Goal: Information Seeking & Learning: Check status

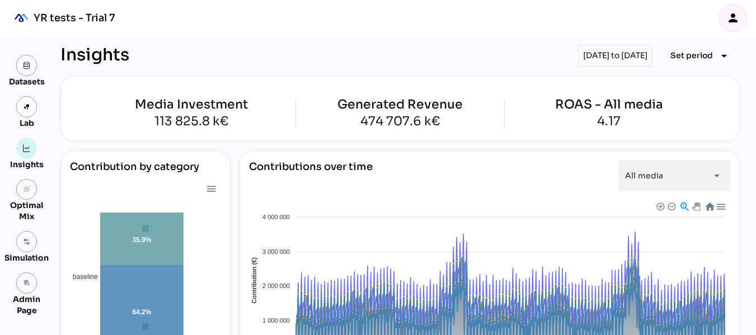
scroll to position [109, 0]
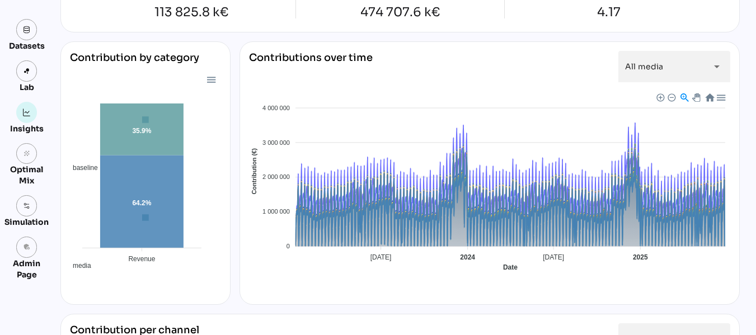
click at [178, 59] on div "Contribution by category" at bounding box center [145, 62] width 151 height 22
copy div "Contribution by category baseline media 64.2% 35.9% Revenue Revenue Revenue med…"
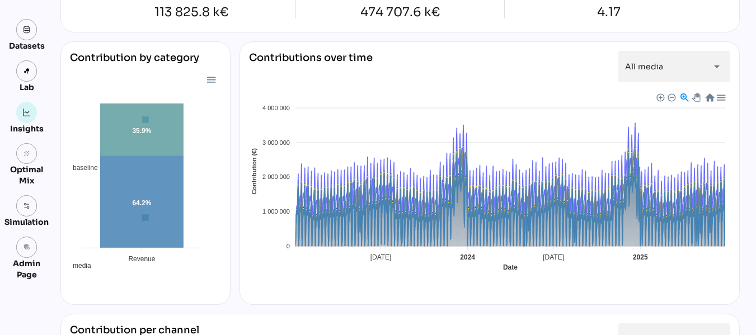
scroll to position [0, 0]
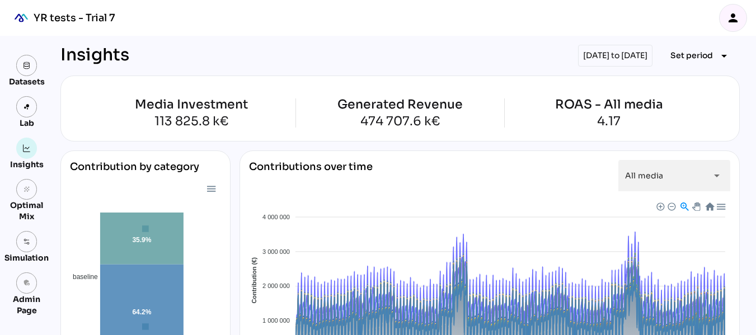
click at [731, 25] on div "person" at bounding box center [733, 17] width 27 height 27
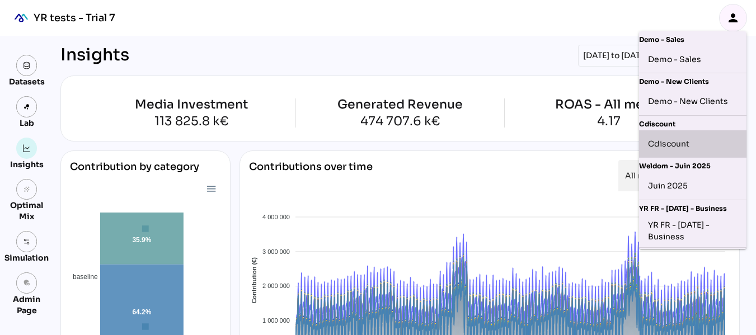
click at [682, 146] on div "Cdiscount" at bounding box center [693, 144] width 90 height 18
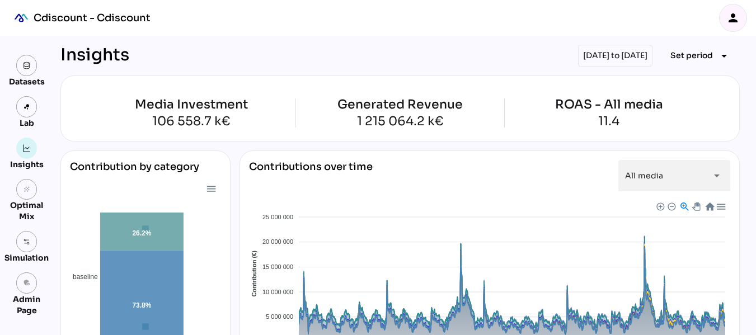
click at [737, 18] on icon "person" at bounding box center [733, 17] width 13 height 13
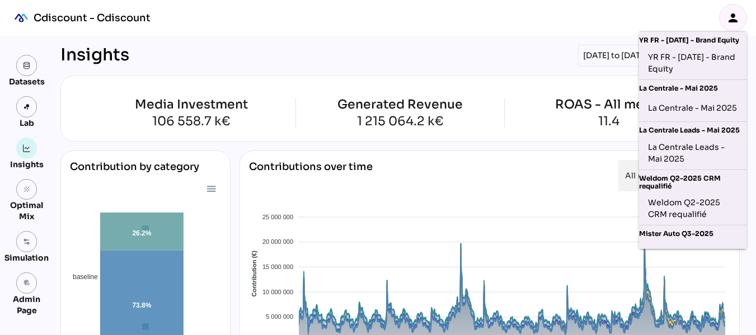
scroll to position [264, 0]
click at [696, 116] on div "La Centrale - Mai 2025" at bounding box center [693, 108] width 90 height 18
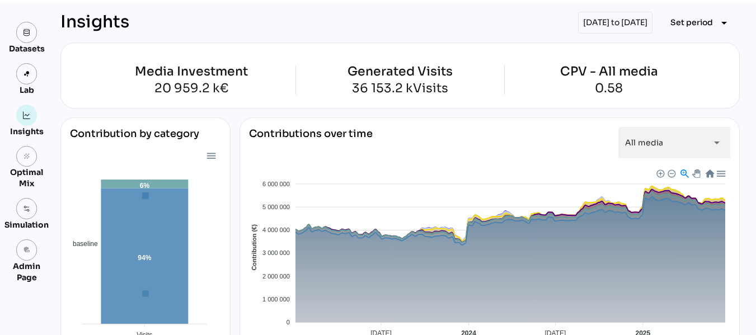
scroll to position [32, 0]
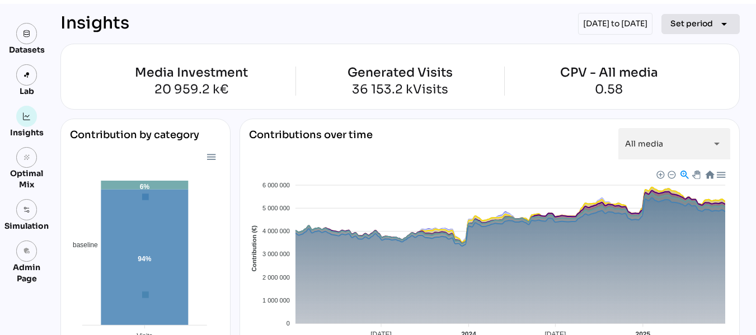
click at [720, 27] on icon "arrow_drop_down" at bounding box center [724, 23] width 13 height 13
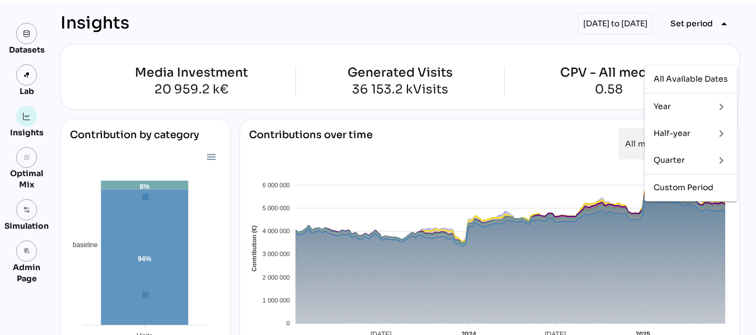
scroll to position [0, 0]
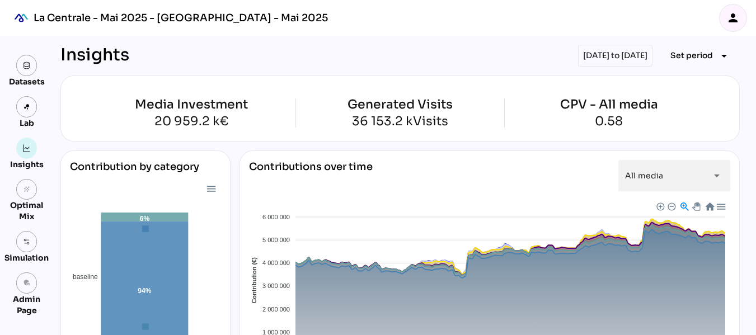
click at [731, 25] on div "person" at bounding box center [733, 17] width 27 height 27
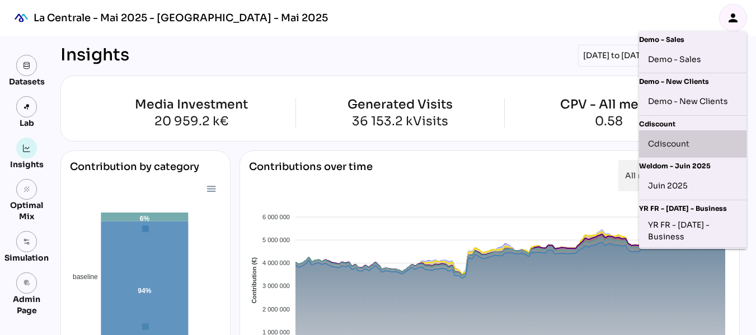
click at [691, 139] on div "Cdiscount" at bounding box center [693, 144] width 90 height 18
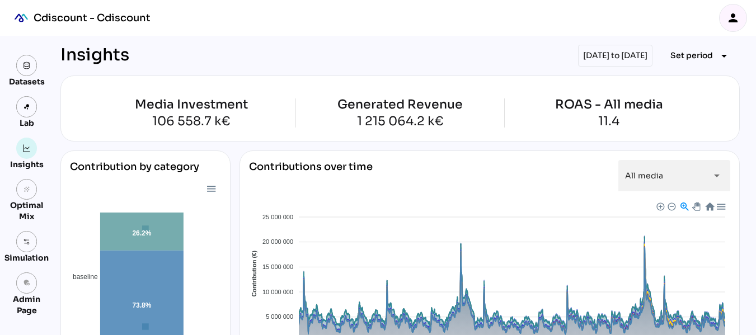
click at [737, 22] on icon "person" at bounding box center [733, 17] width 13 height 13
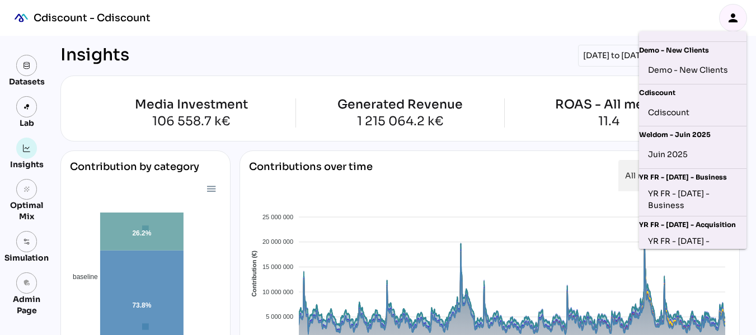
scroll to position [31, 2]
click at [691, 157] on div "Juin 2025" at bounding box center [693, 155] width 90 height 18
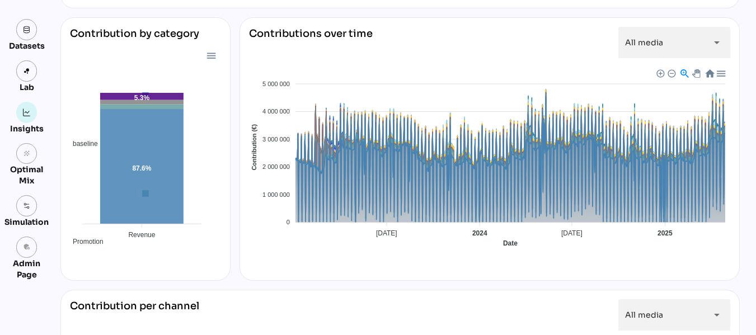
scroll to position [137, 0]
